Goal: Use online tool/utility: Utilize a website feature to perform a specific function

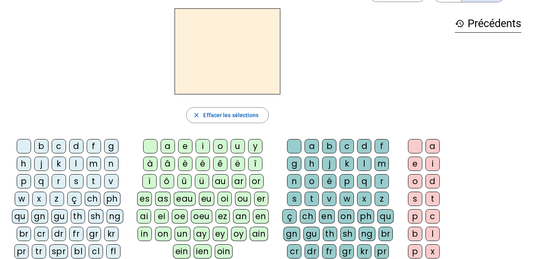
scroll to position [25, 0]
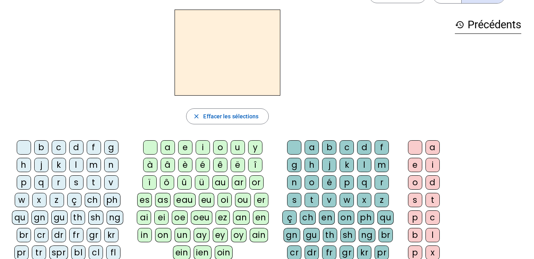
click at [39, 150] on div "b" at bounding box center [41, 147] width 14 height 14
click at [167, 148] on div "a" at bounding box center [168, 147] width 14 height 14
click at [364, 167] on div "l" at bounding box center [364, 164] width 14 height 14
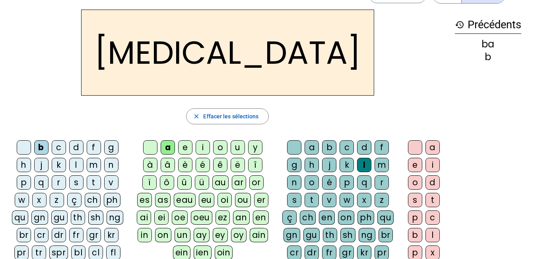
click at [220, 144] on div "o" at bounding box center [220, 147] width 14 height 14
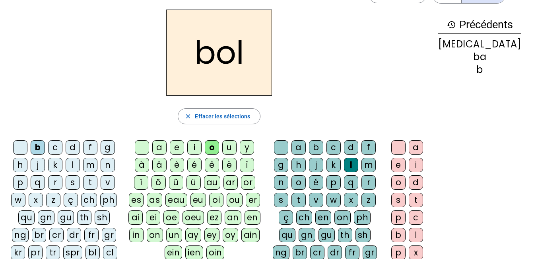
click at [184, 146] on div "e" at bounding box center [177, 147] width 14 height 14
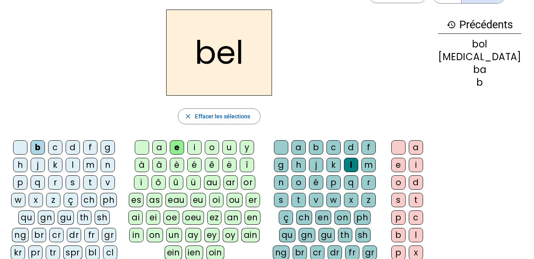
click at [341, 146] on div "c" at bounding box center [334, 147] width 14 height 14
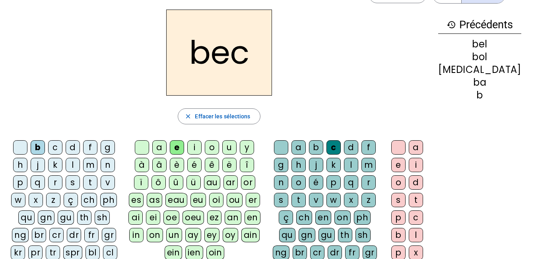
click at [77, 181] on div "s" at bounding box center [73, 182] width 14 height 14
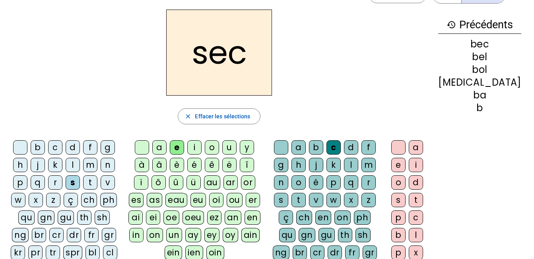
click at [167, 146] on div "a" at bounding box center [159, 147] width 14 height 14
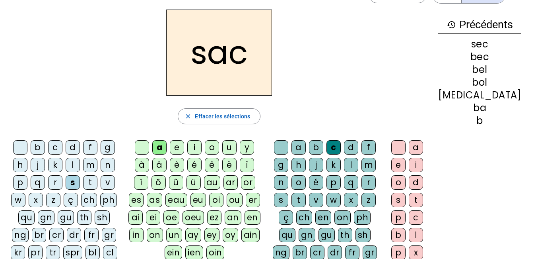
click at [358, 163] on div "l" at bounding box center [351, 164] width 14 height 14
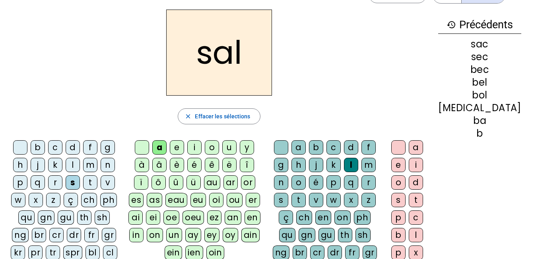
click at [306, 180] on div "o" at bounding box center [299, 182] width 14 height 14
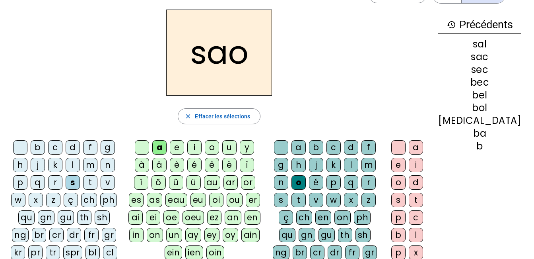
click at [358, 164] on div "l" at bounding box center [351, 164] width 14 height 14
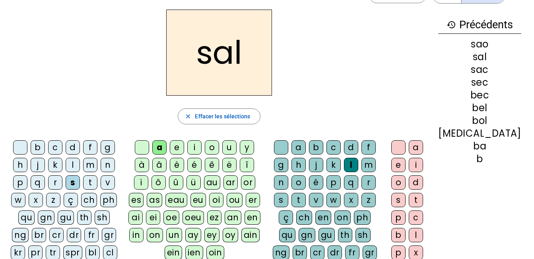
click at [219, 146] on div "o" at bounding box center [212, 147] width 14 height 14
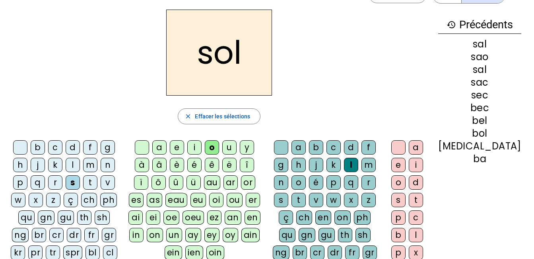
click at [111, 182] on div "v" at bounding box center [108, 182] width 14 height 14
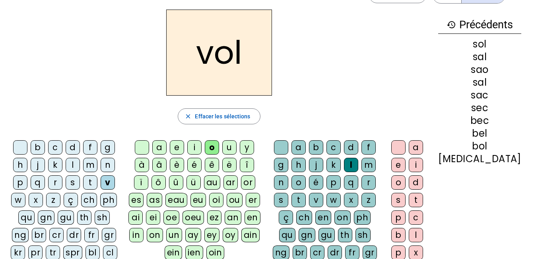
click at [94, 182] on div "t" at bounding box center [90, 182] width 14 height 14
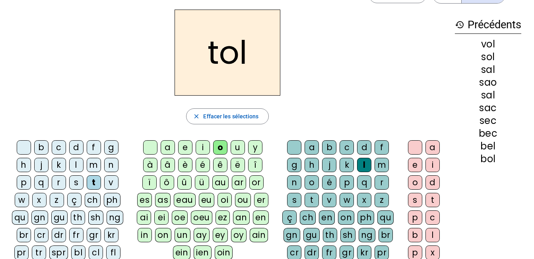
click at [427, 206] on div "t" at bounding box center [433, 199] width 14 height 14
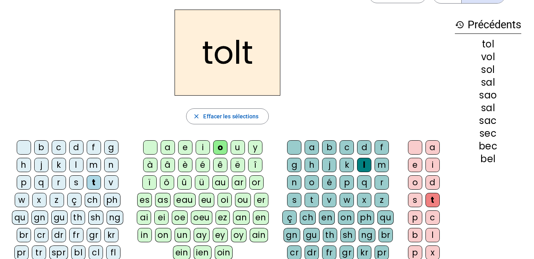
click at [295, 144] on div at bounding box center [294, 147] width 14 height 14
